Goal: Find specific page/section: Find specific page/section

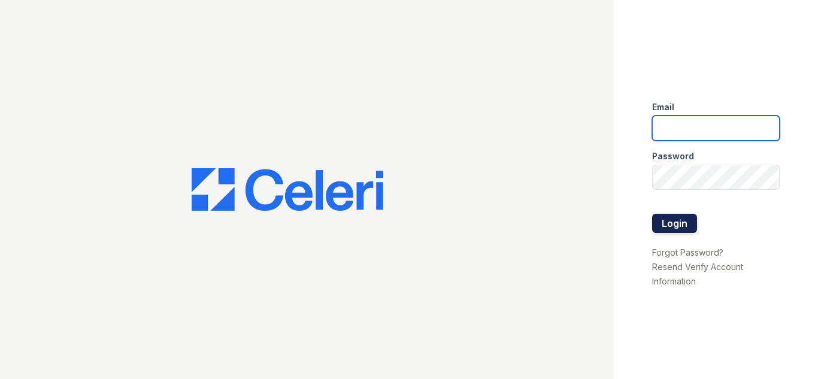
type input "[DOMAIN_NAME][EMAIL_ADDRESS][DOMAIN_NAME]"
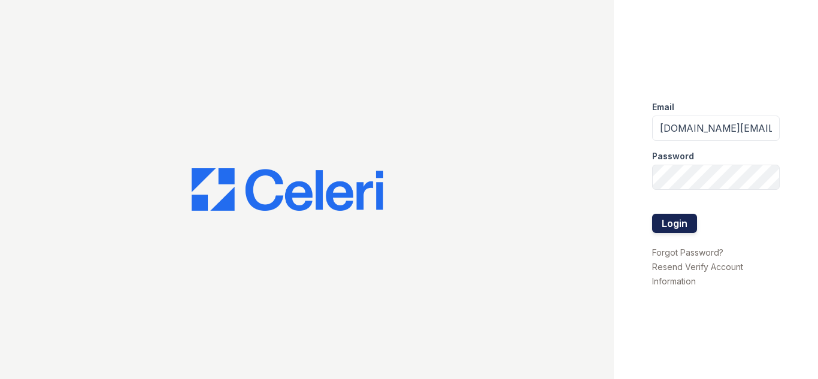
click at [663, 223] on button "Login" at bounding box center [674, 223] width 45 height 19
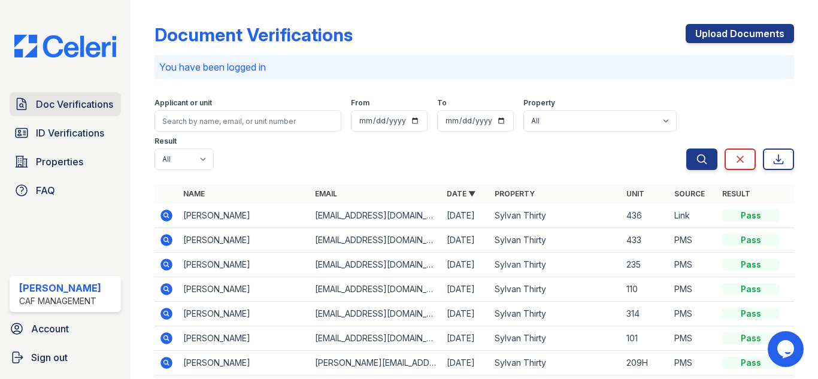
click at [60, 95] on link "Doc Verifications" at bounding box center [65, 104] width 111 height 24
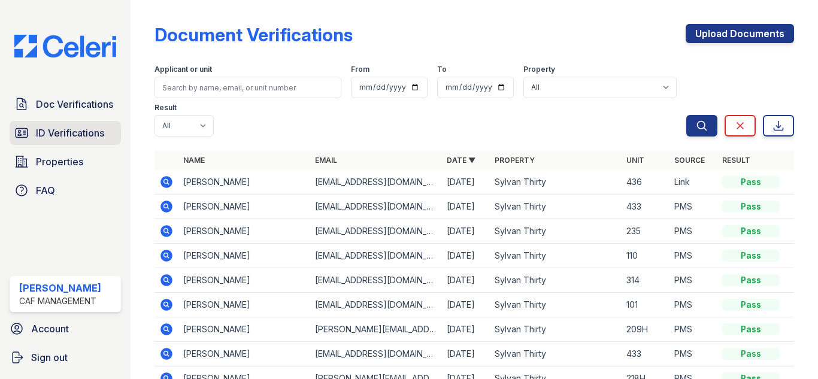
click at [62, 136] on span "ID Verifications" at bounding box center [70, 133] width 68 height 14
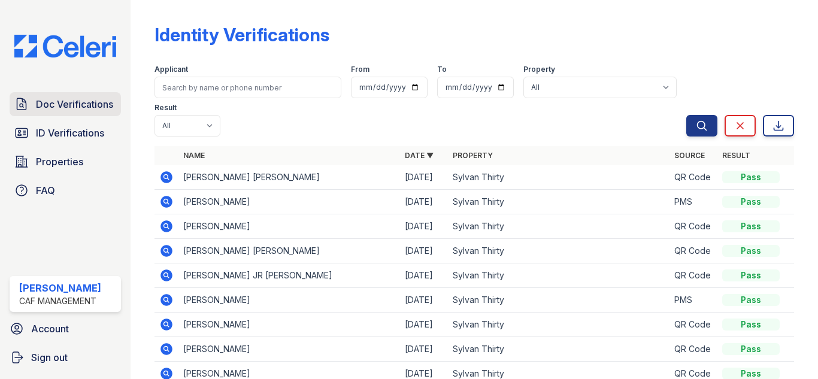
click at [78, 104] on span "Doc Verifications" at bounding box center [74, 104] width 77 height 14
